Goal: Find specific page/section: Find specific page/section

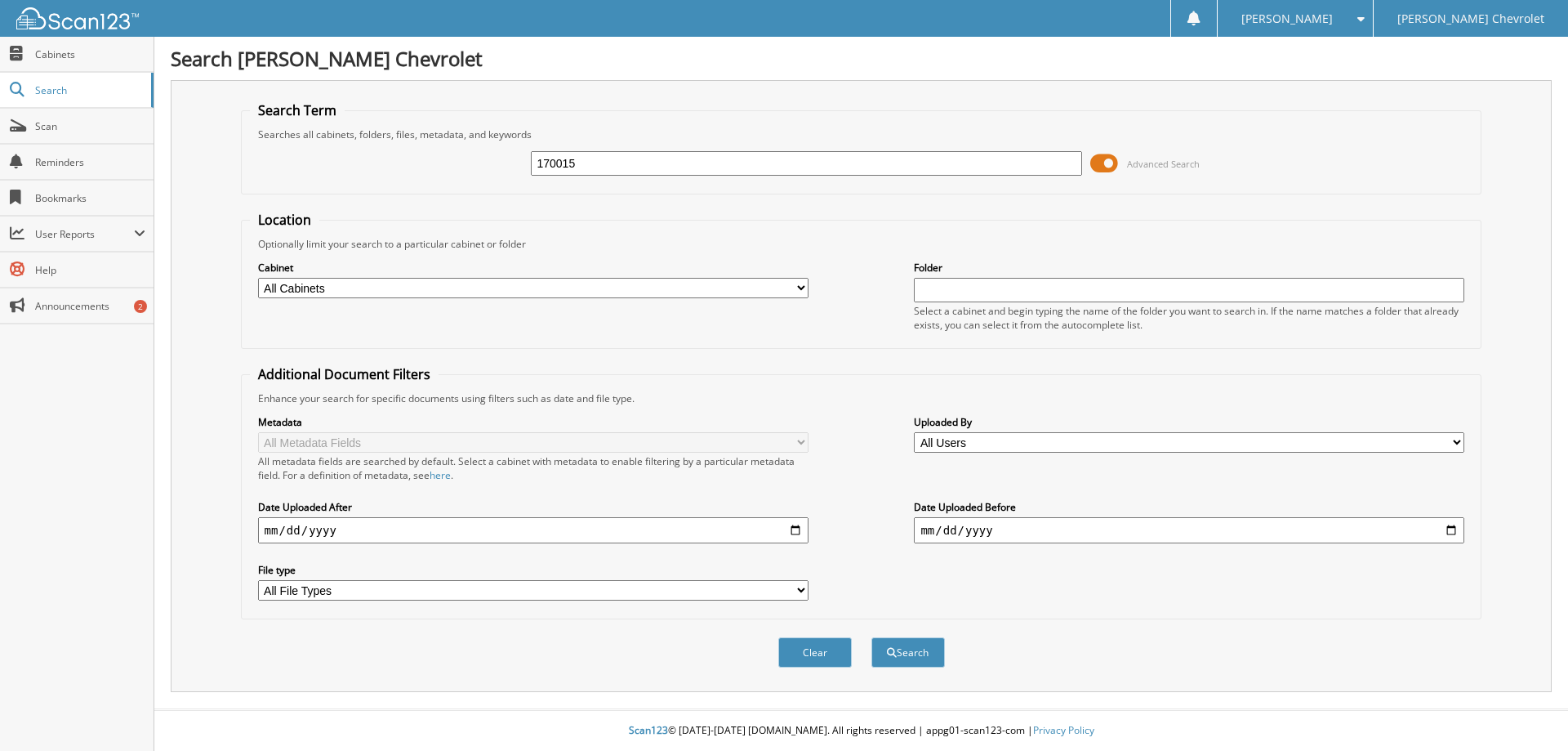
type input "170015"
click at [1098, 162] on span at bounding box center [1103, 164] width 28 height 25
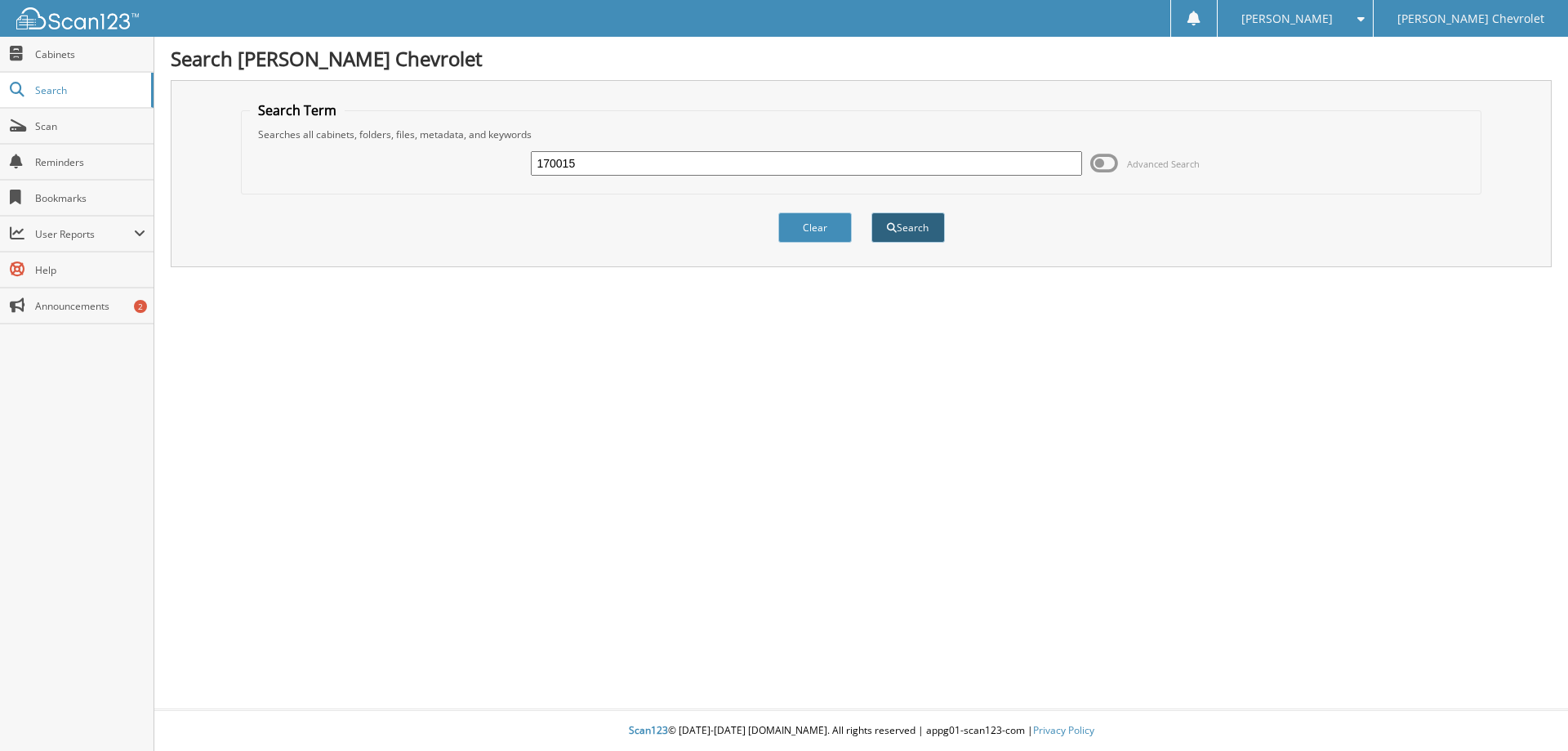
click at [926, 233] on button "Search" at bounding box center [907, 228] width 74 height 31
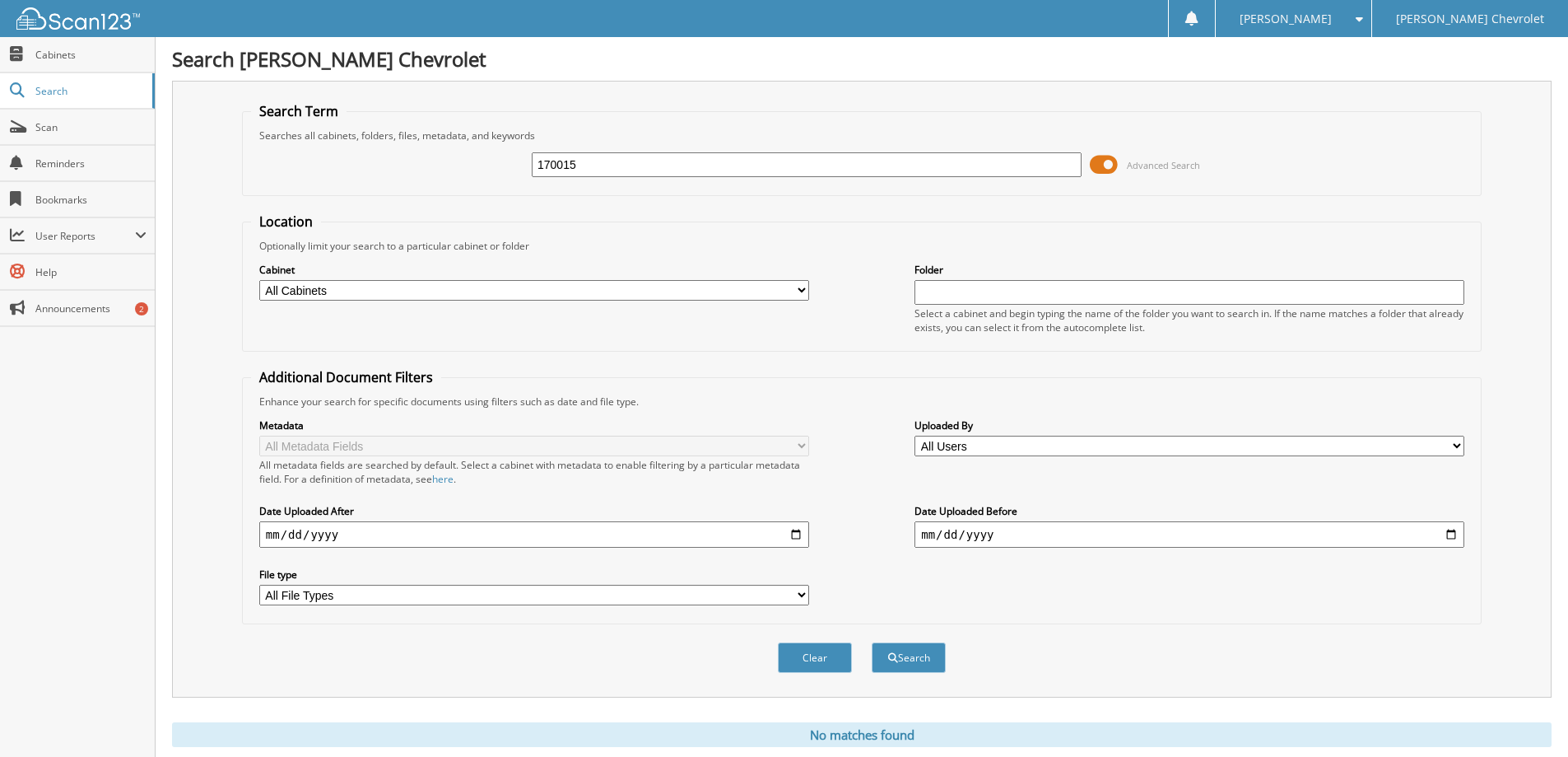
click at [1098, 164] on span at bounding box center [1103, 165] width 28 height 25
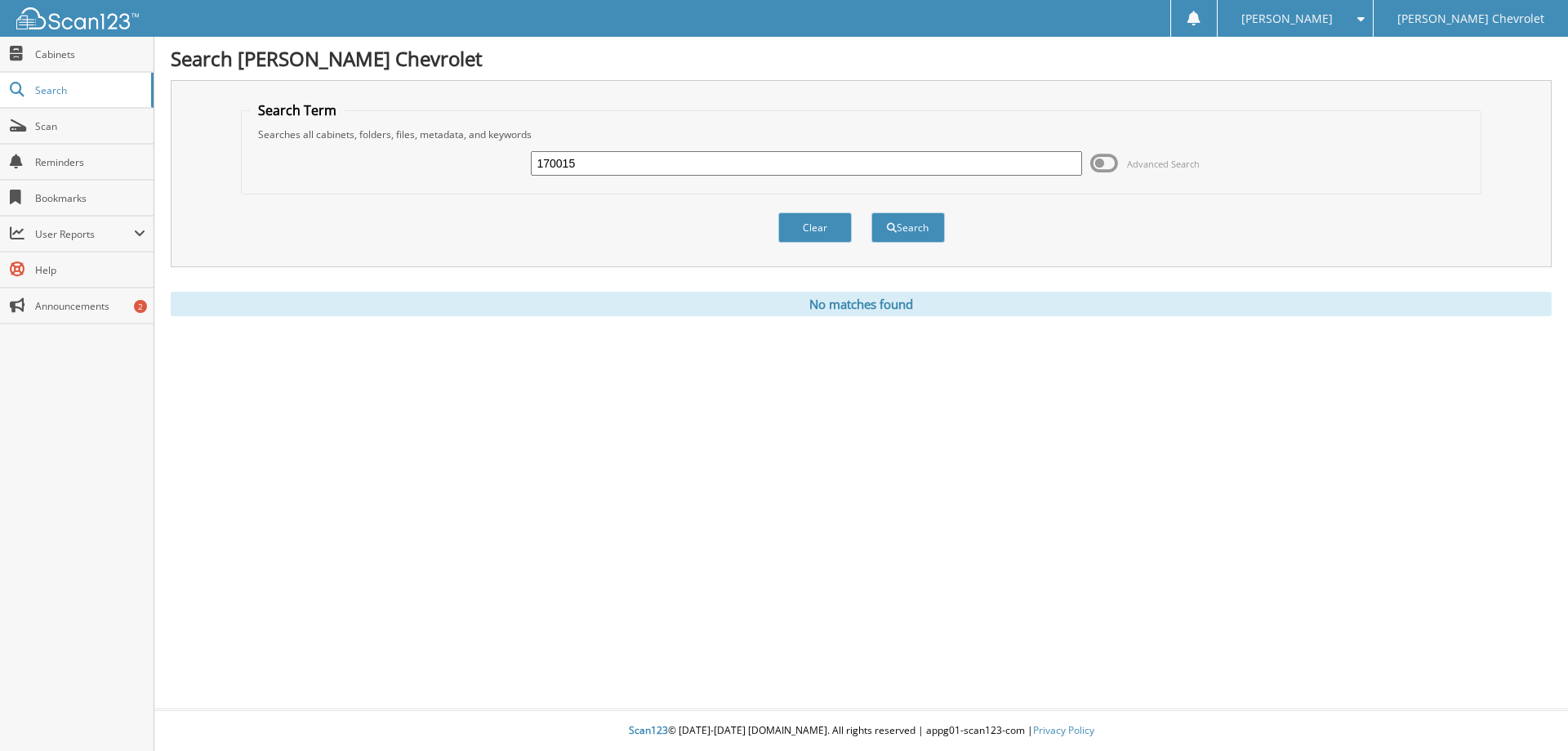
click at [630, 166] on input "170015" at bounding box center [806, 164] width 551 height 25
type input "1"
type input "700015"
click at [871, 212] on button "Search" at bounding box center [907, 228] width 74 height 31
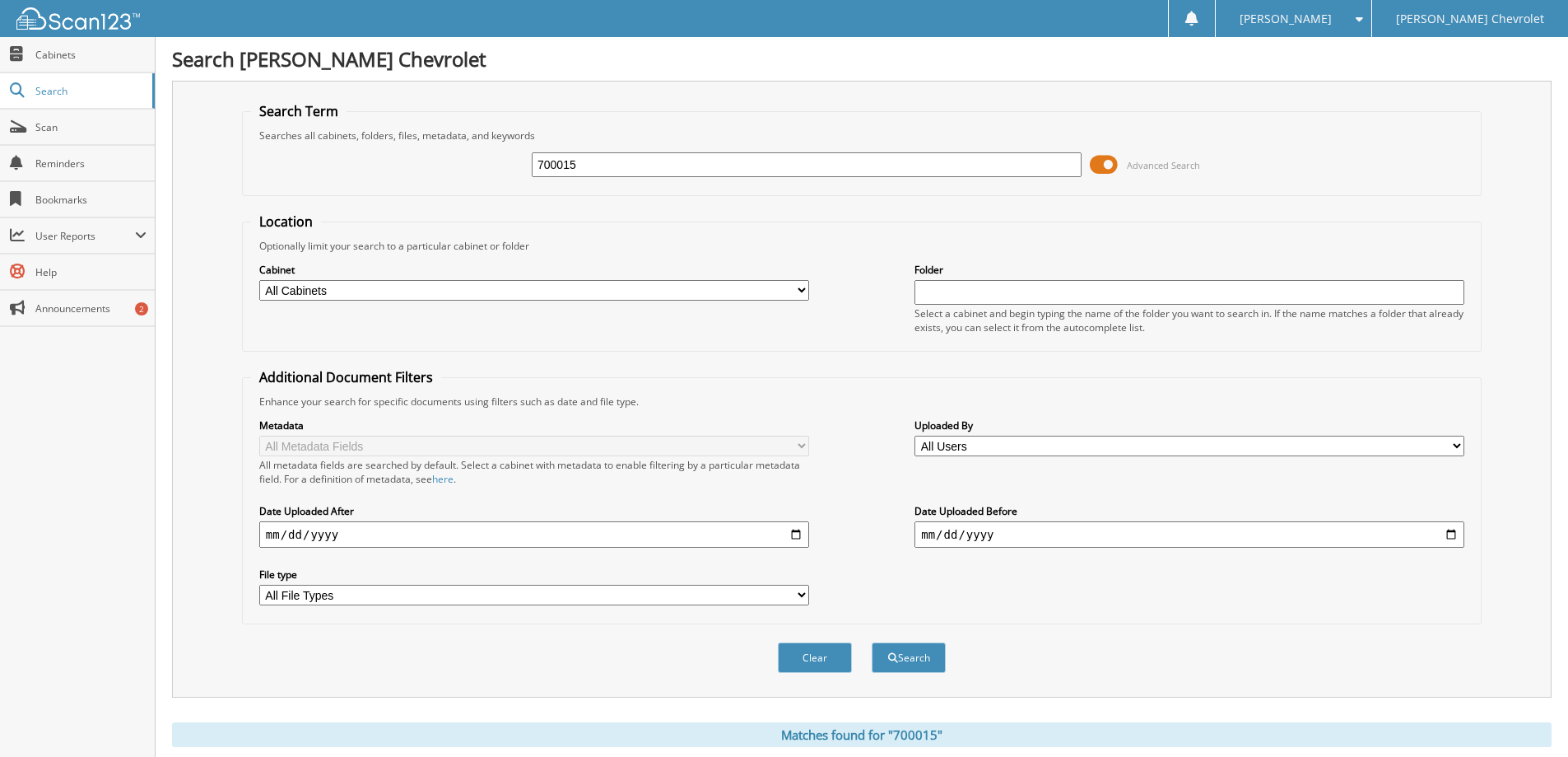
click at [1092, 165] on span at bounding box center [1103, 165] width 28 height 25
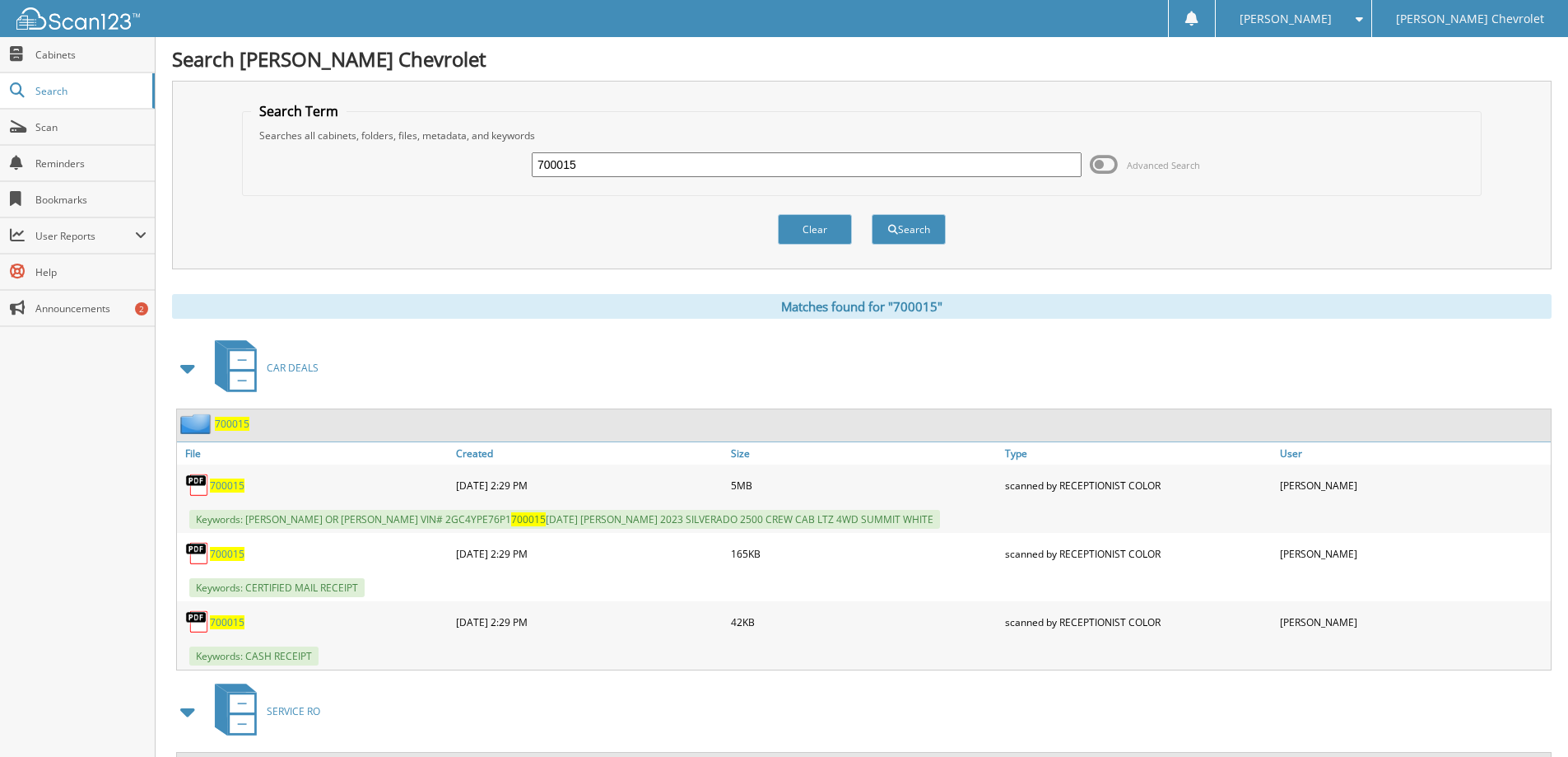
click at [231, 624] on span "700015" at bounding box center [227, 622] width 35 height 14
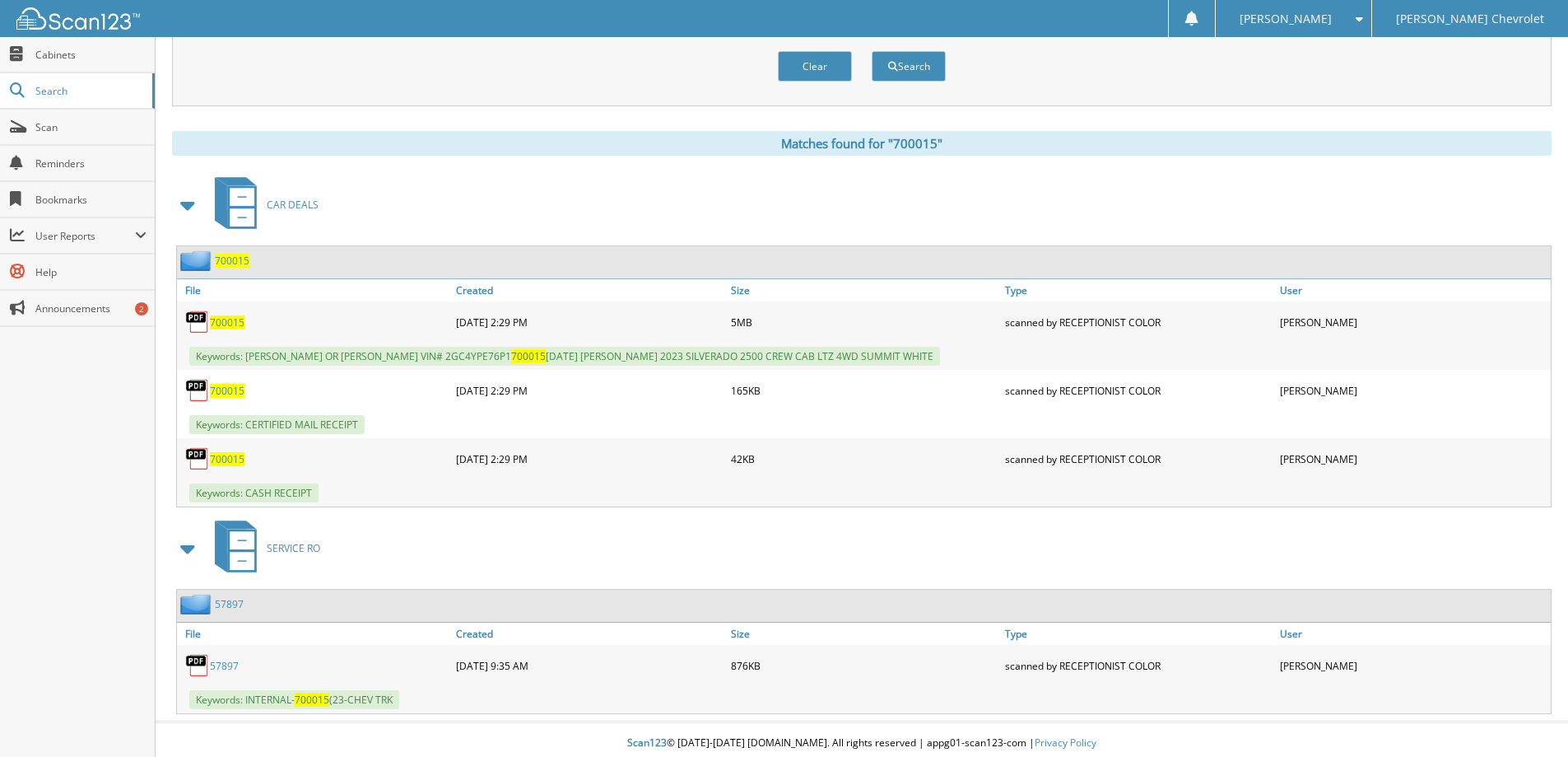
scroll to position [165, 0]
click at [223, 314] on span "700015" at bounding box center [227, 320] width 35 height 14
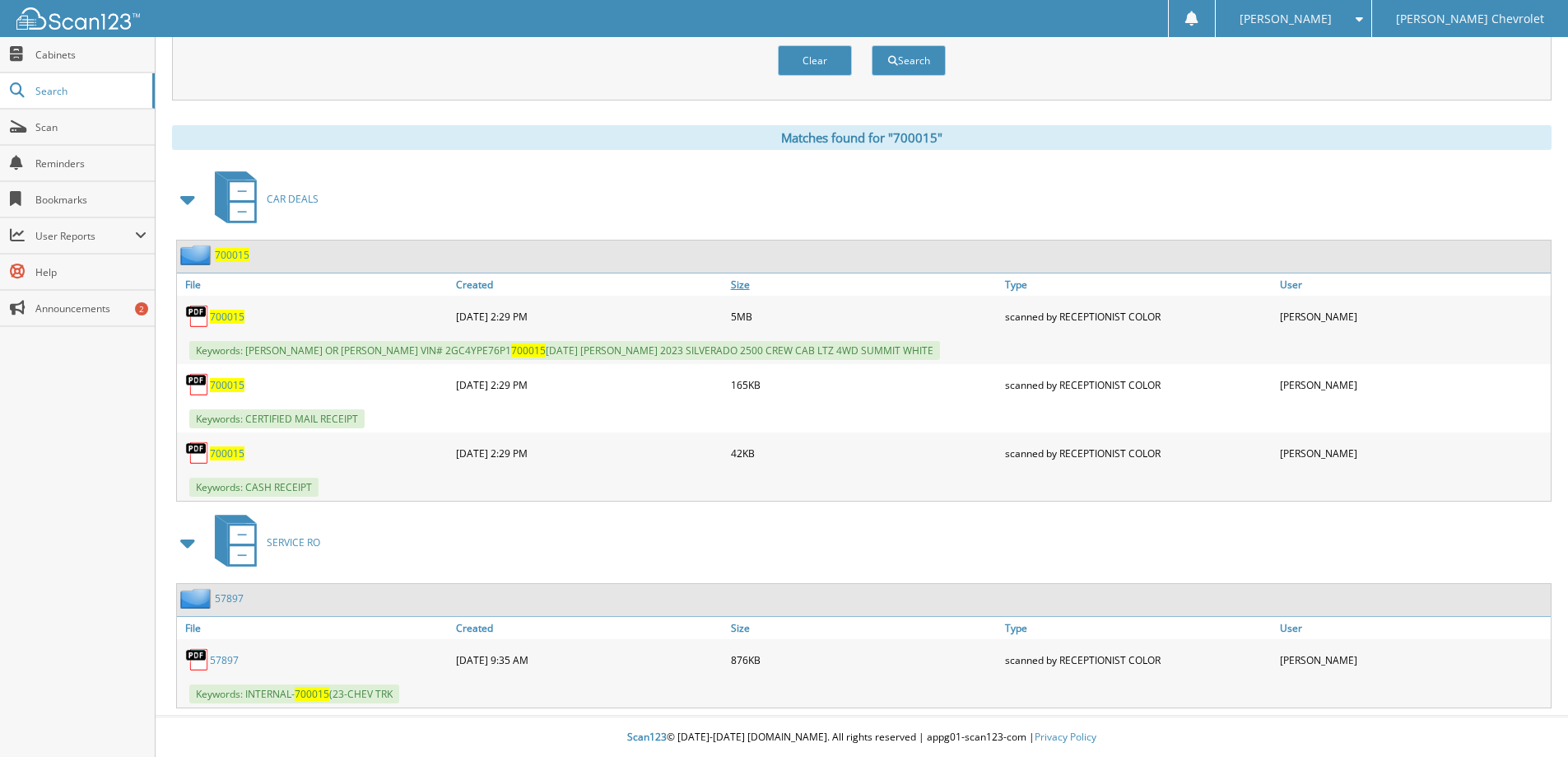
scroll to position [170, 0]
